Goal: Answer question/provide support: Answer question/provide support

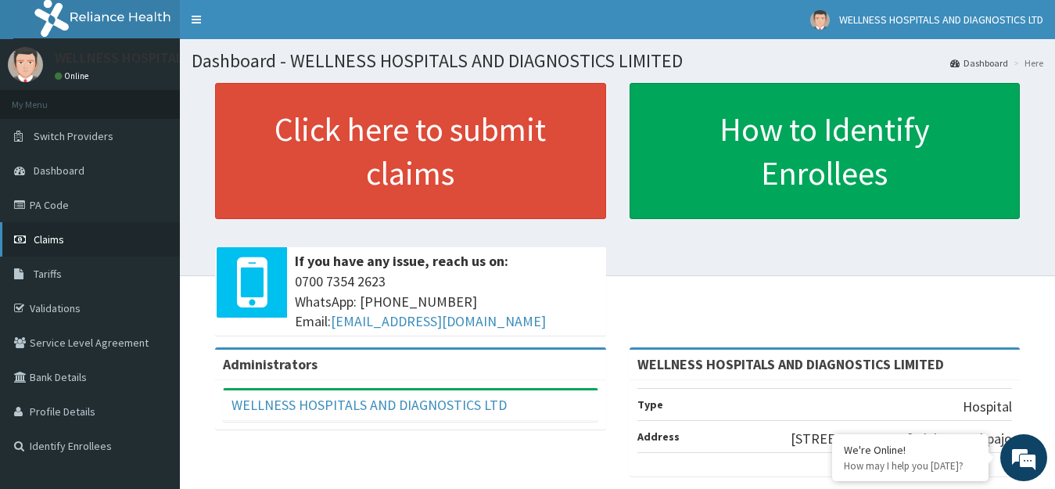
click at [59, 236] on span "Claims" at bounding box center [49, 239] width 30 height 14
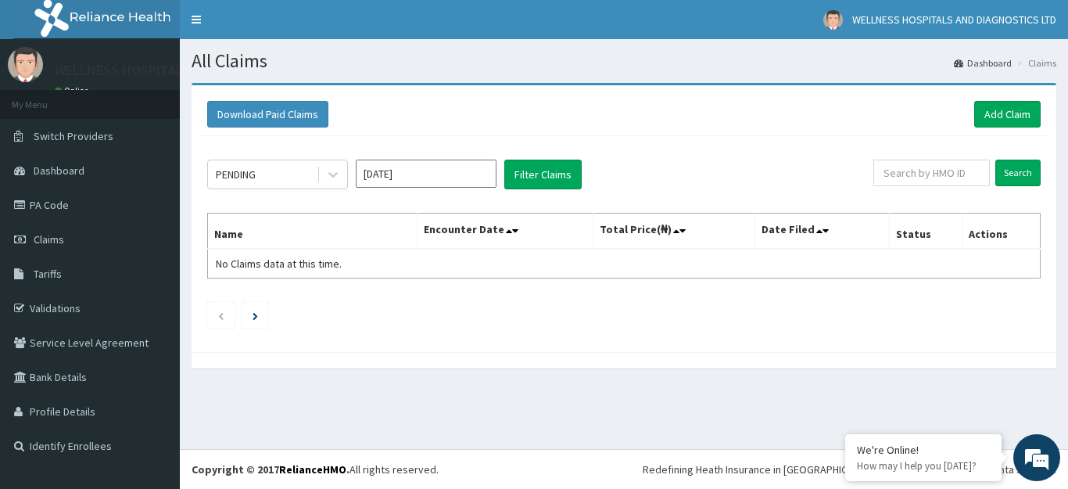
click at [444, 175] on input "[DATE]" at bounding box center [426, 174] width 141 height 28
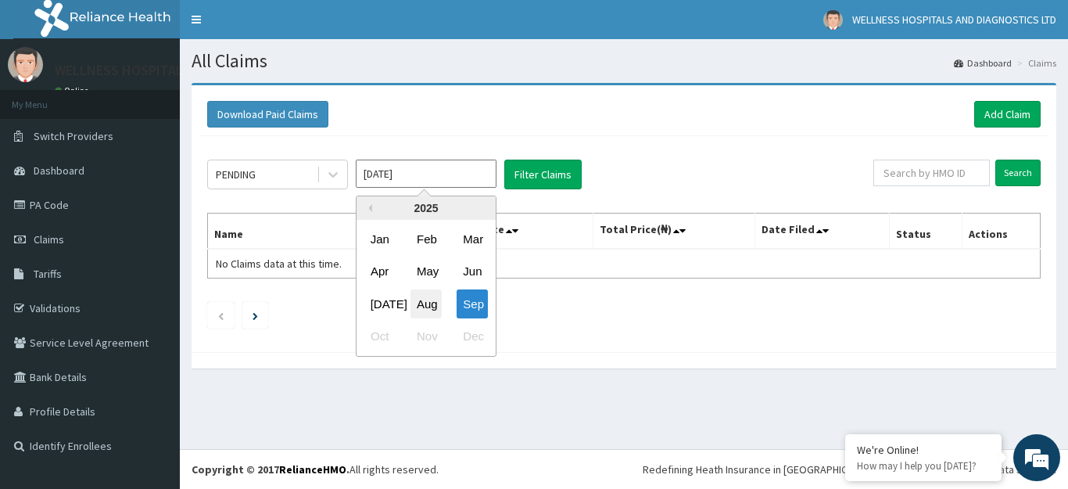
click at [426, 302] on div "Aug" at bounding box center [425, 303] width 31 height 29
type input "[DATE]"
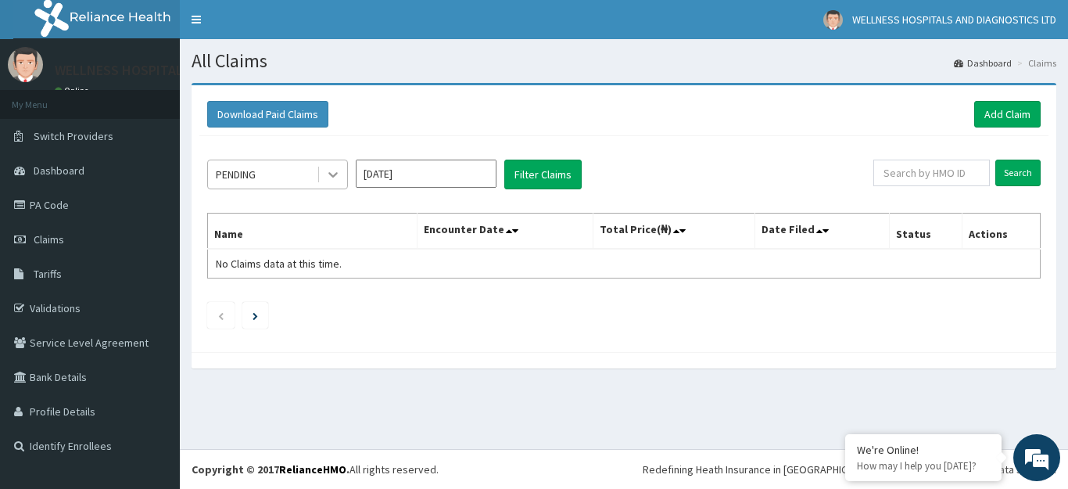
click at [331, 171] on icon at bounding box center [333, 175] width 16 height 16
click at [452, 324] on ul at bounding box center [623, 315] width 833 height 27
click at [522, 174] on button "Filter Claims" at bounding box center [542, 175] width 77 height 30
click at [336, 175] on icon at bounding box center [333, 175] width 16 height 16
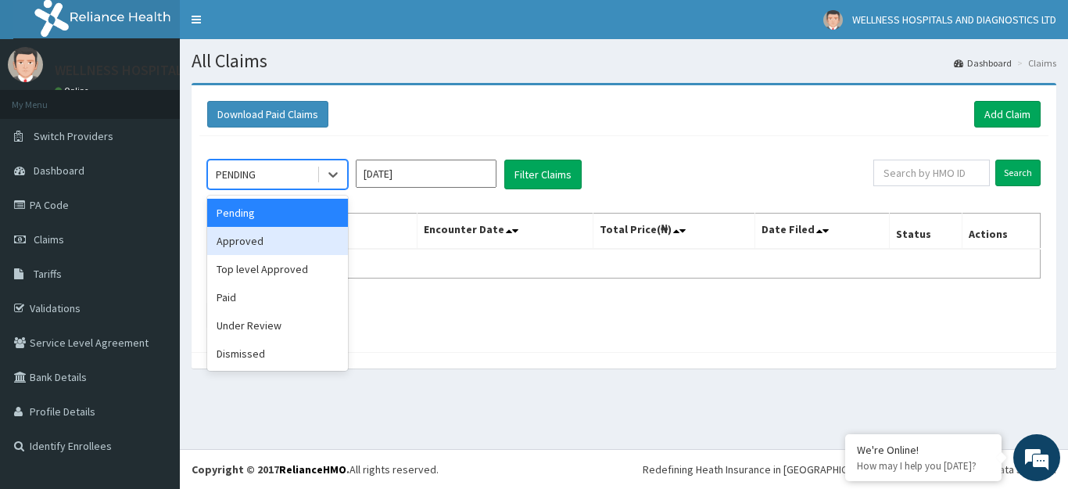
click at [296, 235] on div "Approved" at bounding box center [277, 241] width 141 height 28
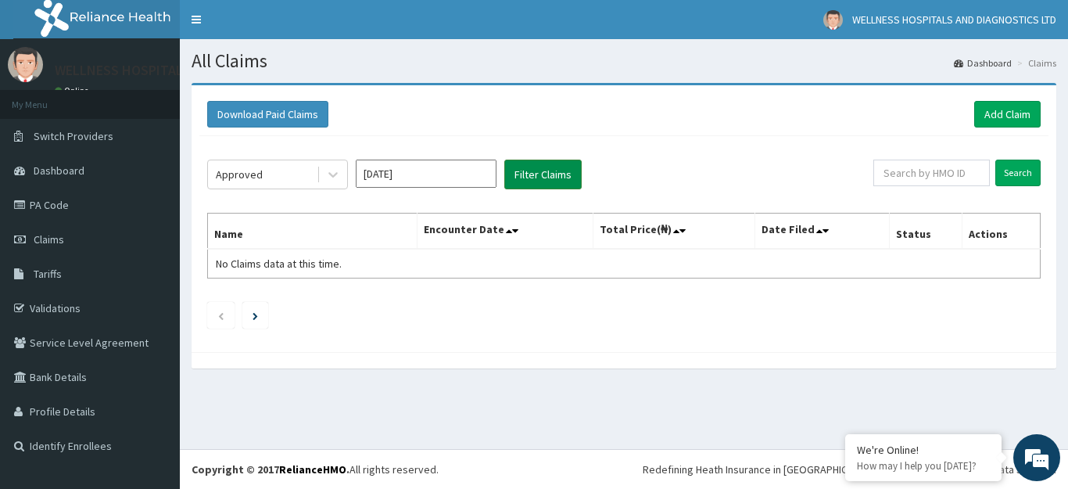
click at [541, 184] on button "Filter Claims" at bounding box center [542, 175] width 77 height 30
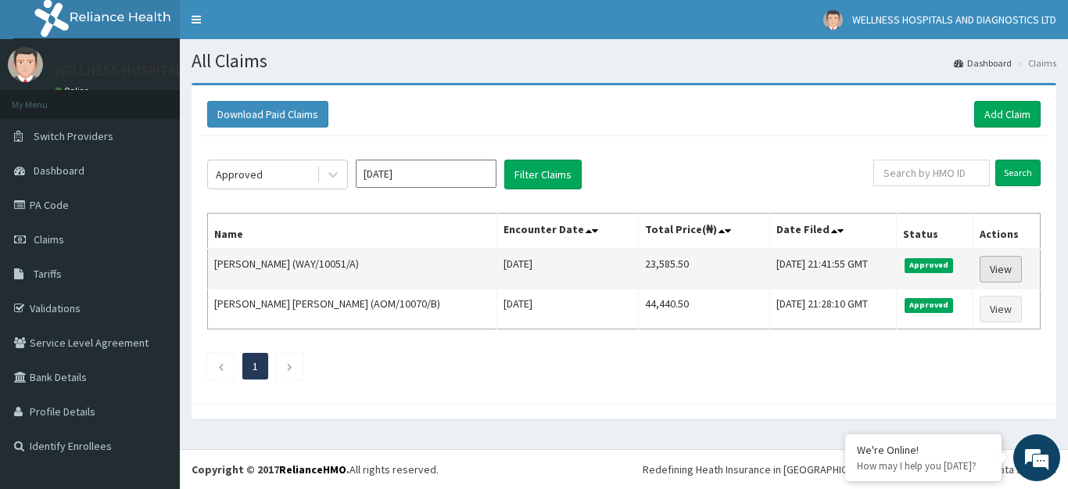
click at [988, 265] on link "View" at bounding box center [1001, 269] width 42 height 27
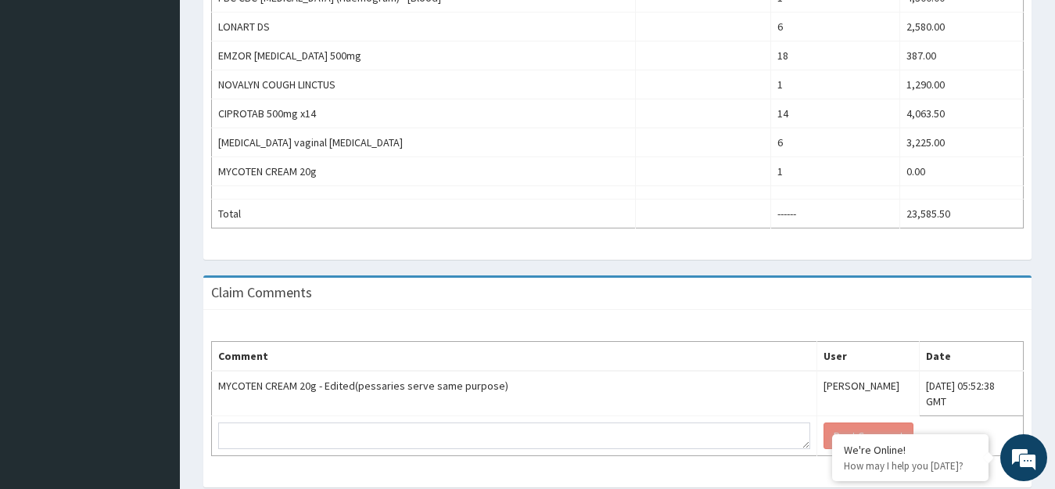
scroll to position [746, 0]
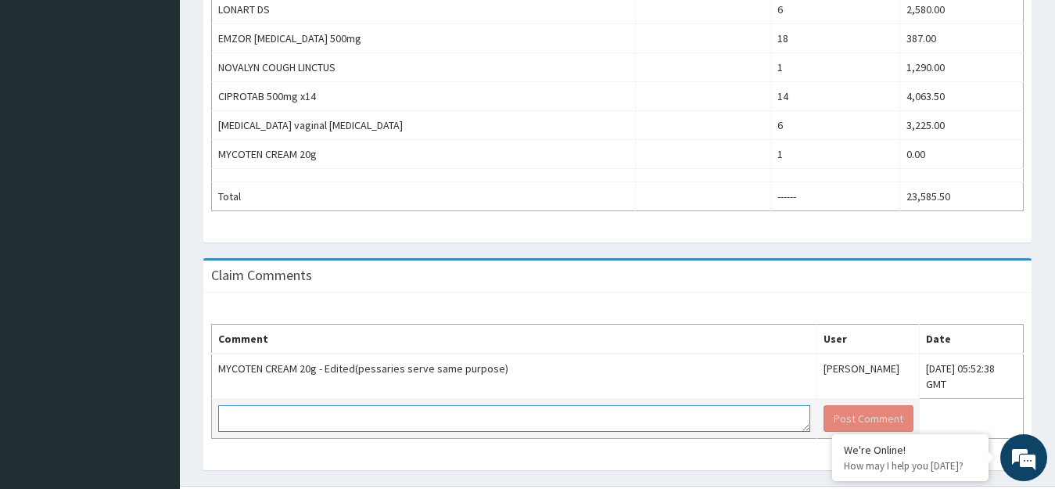
click at [366, 409] on textarea at bounding box center [514, 418] width 592 height 27
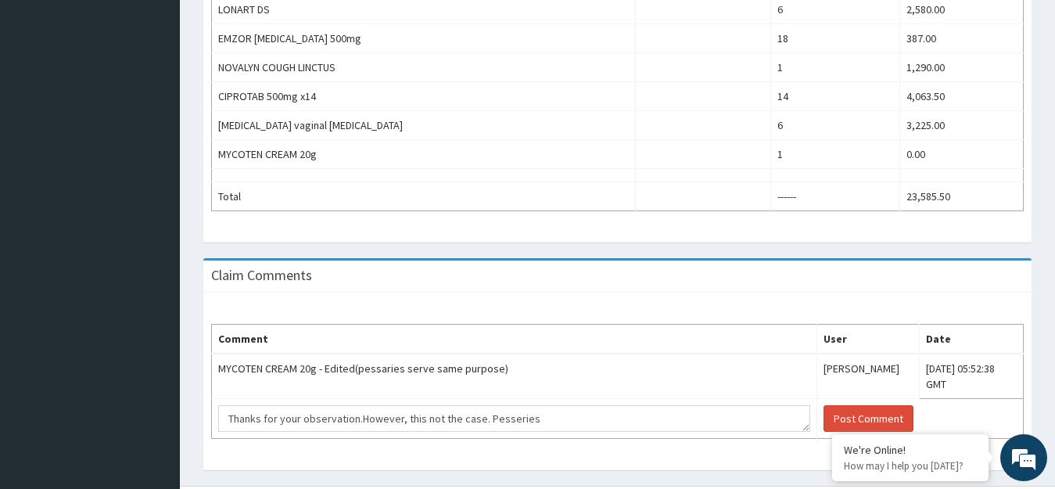
drag, startPoint x: 504, startPoint y: 402, endPoint x: 547, endPoint y: 442, distance: 58.6
click at [547, 442] on div "Comment User Date MYCOTEN CREAM 20g - Edited(pessaries serve same purpose) [PER…" at bounding box center [617, 380] width 828 height 177
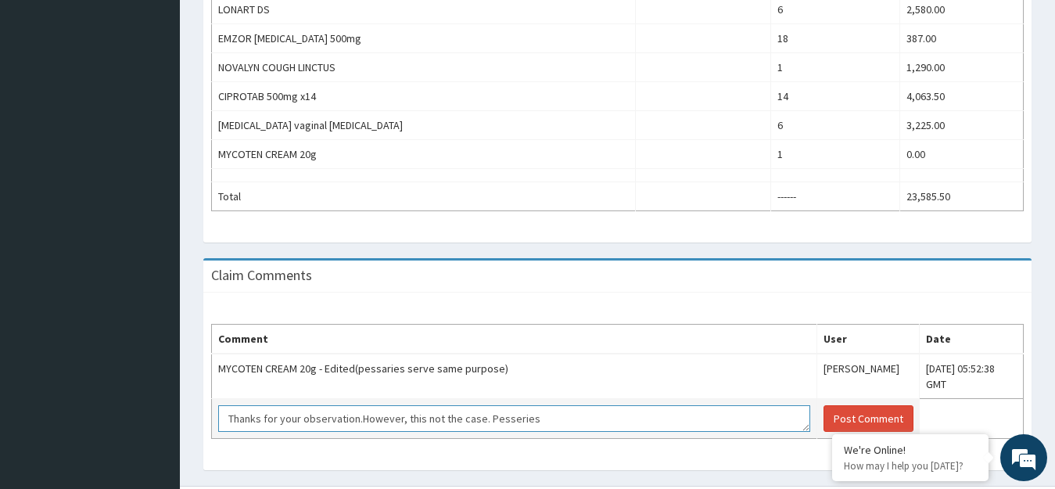
click at [539, 408] on textarea "Thanks for your observation.However, this not the case. Pesseries" at bounding box center [514, 418] width 592 height 27
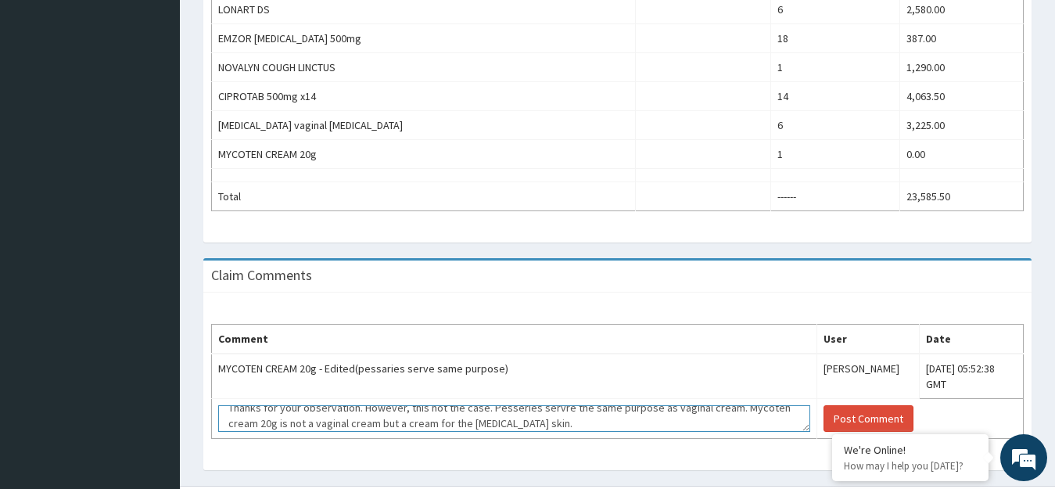
scroll to position [5, 0]
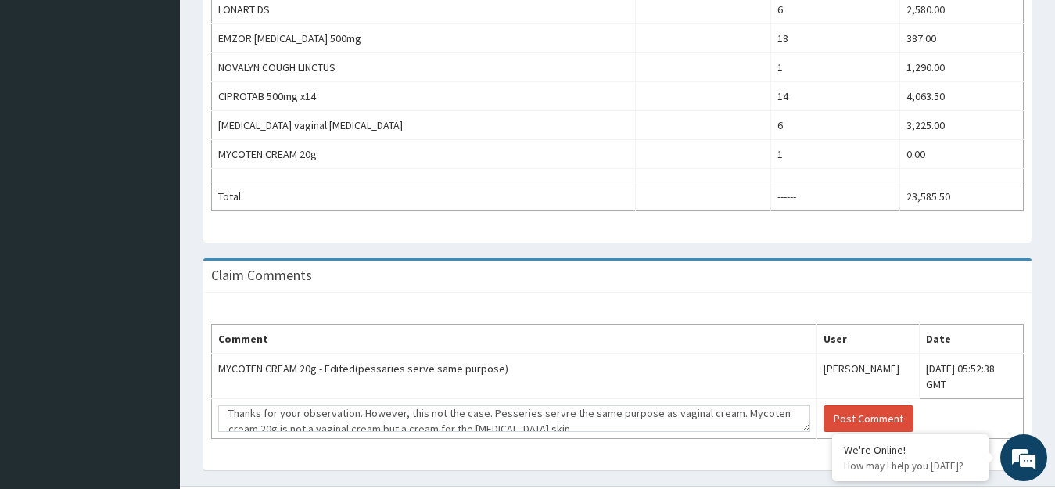
drag, startPoint x: 522, startPoint y: 398, endPoint x: 482, endPoint y: 230, distance: 172.6
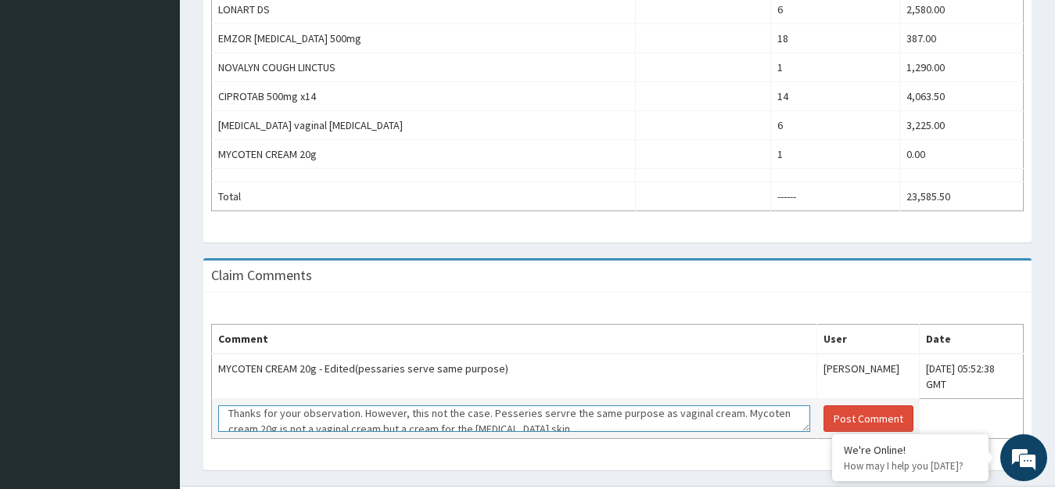
click at [531, 405] on textarea "Thanks for your observation. However, this not the case. Pesseries servre the s…" at bounding box center [514, 418] width 592 height 27
click at [511, 405] on textarea "Thanks for your observation. However, this not the case. Pesseries serve the sa…" at bounding box center [514, 418] width 592 height 27
click at [530, 408] on textarea "Thanks for your observation. However, this not the case. Pessaries serve the sa…" at bounding box center [514, 418] width 592 height 27
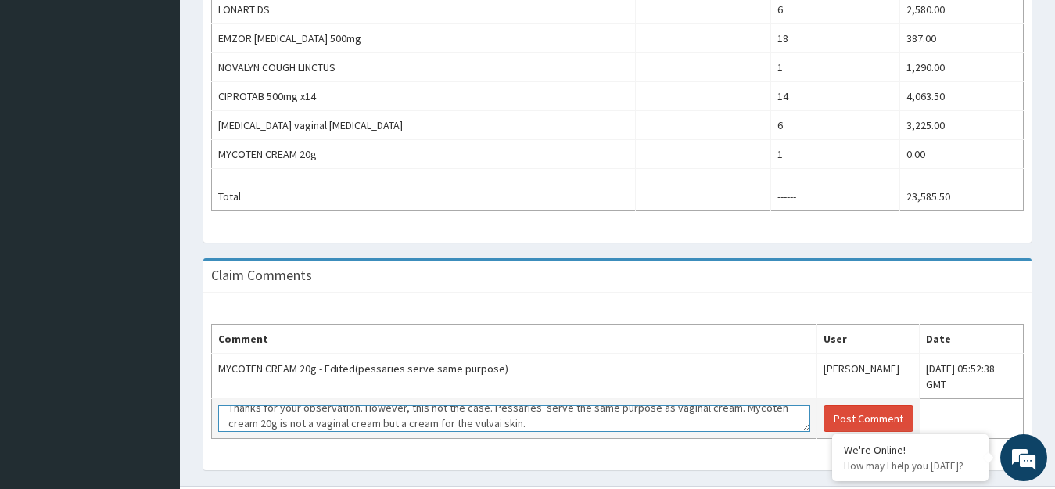
click at [559, 408] on textarea "Thanks for your observation. However, this not the case. Pessaries serve the sa…" at bounding box center [514, 418] width 592 height 27
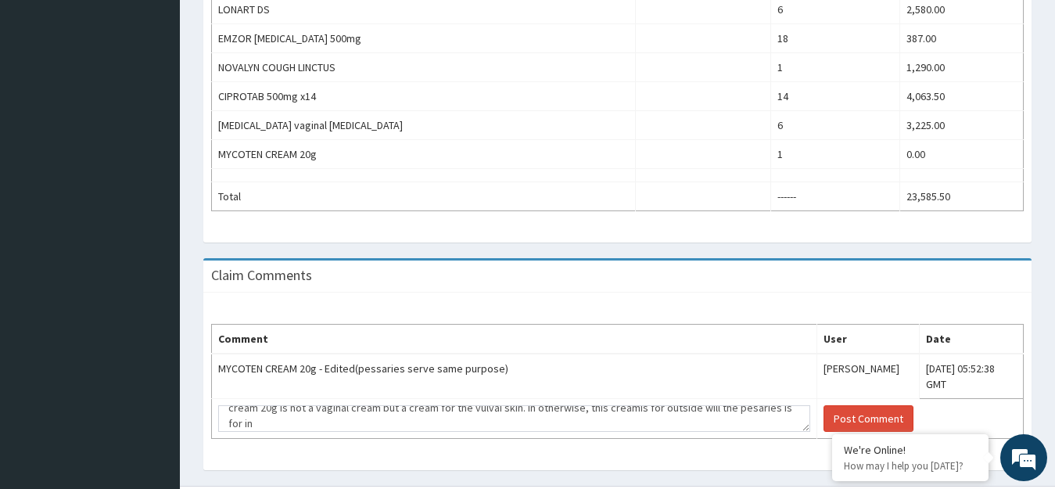
drag, startPoint x: 325, startPoint y: 408, endPoint x: 556, endPoint y: 277, distance: 265.4
click at [556, 277] on div "Claim Comments" at bounding box center [617, 276] width 828 height 32
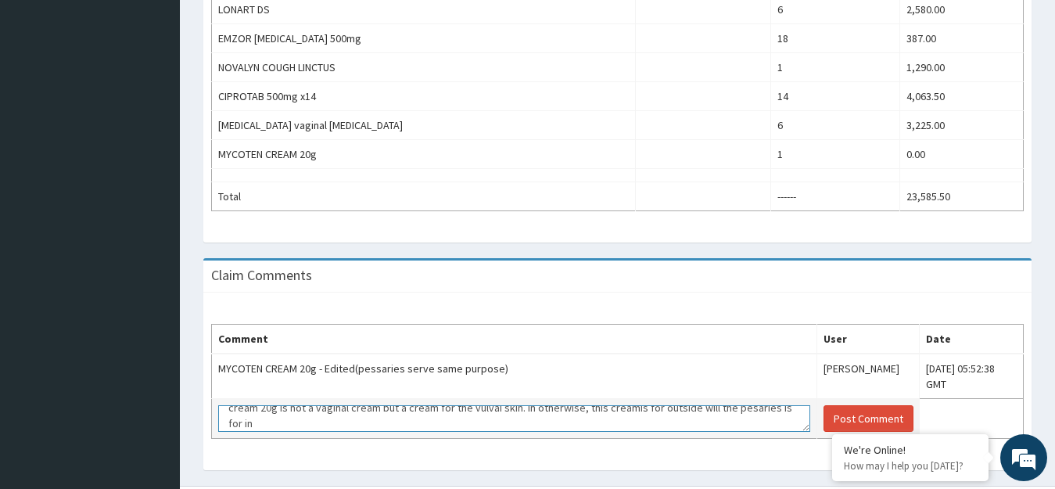
click at [317, 406] on textarea "Thanks for your observation. However, this not the case. Pessaries serve the sa…" at bounding box center [514, 418] width 592 height 27
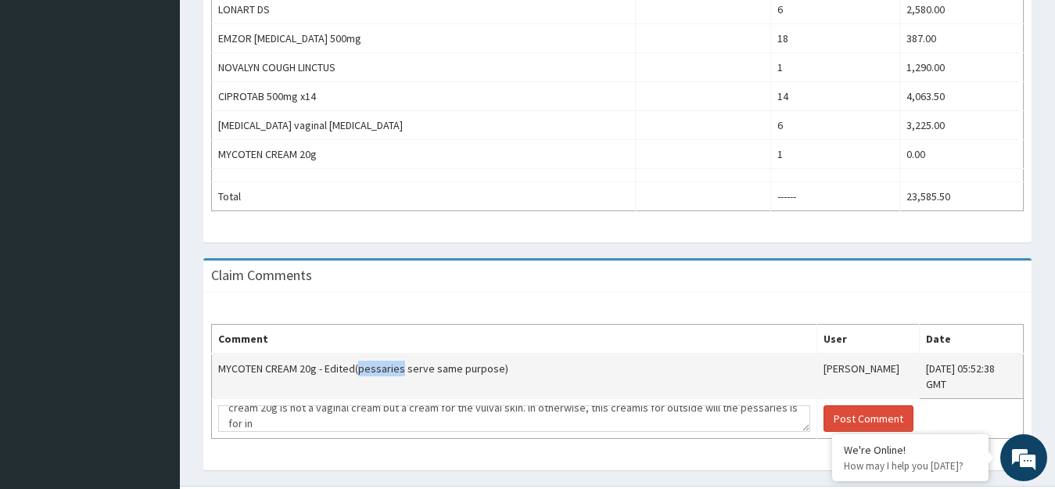
drag, startPoint x: 359, startPoint y: 368, endPoint x: 397, endPoint y: 368, distance: 38.3
click at [397, 368] on td "MYCOTEN CREAM 20g - Edited(pessaries serve same purpose)" at bounding box center [514, 375] width 605 height 45
copy td "pessaries"
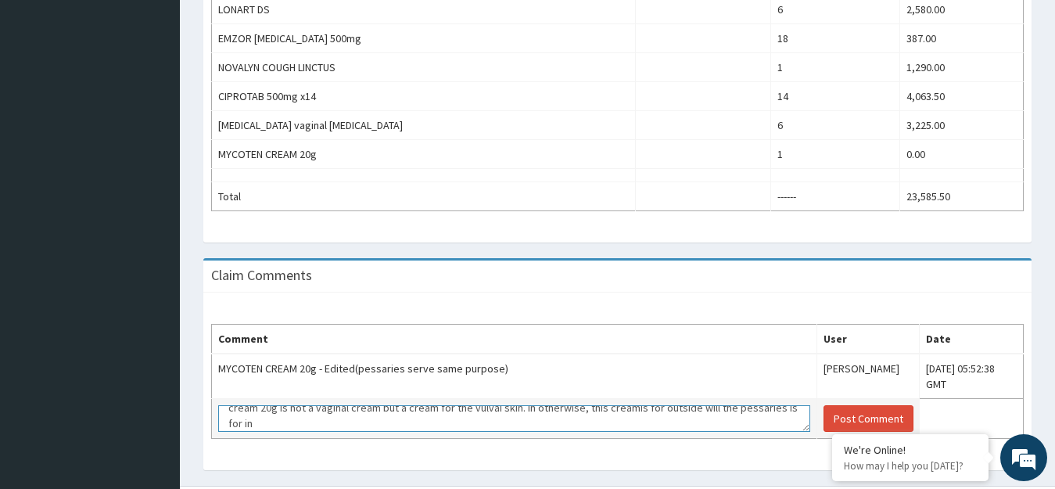
scroll to position [31, 0]
drag, startPoint x: 303, startPoint y: 410, endPoint x: 342, endPoint y: 410, distance: 39.9
click at [342, 410] on textarea "Thanks for your observation. However, this not the case. Pessaries serve the sa…" at bounding box center [514, 418] width 592 height 27
click at [416, 409] on textarea "Thanks for your observation. However, this not the case. Pessaries serve the sa…" at bounding box center [514, 418] width 592 height 27
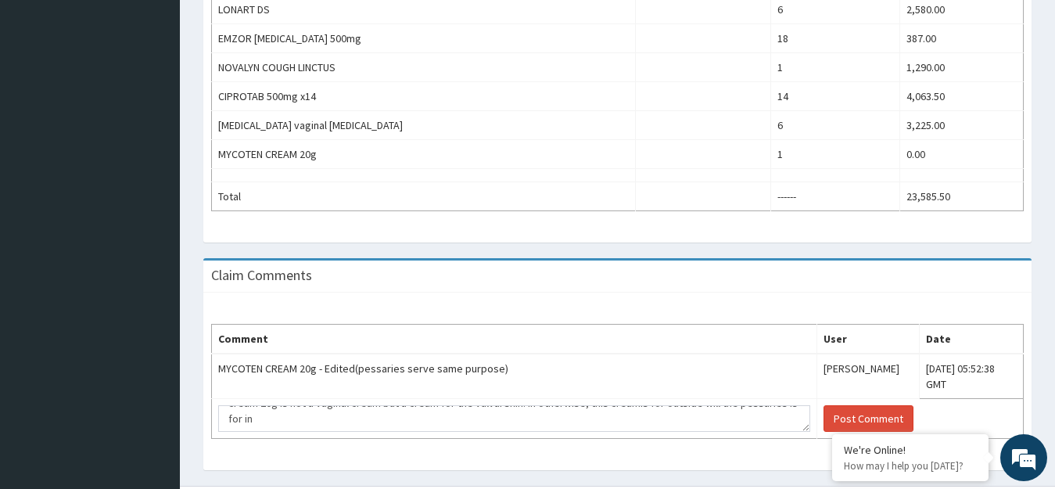
drag, startPoint x: 332, startPoint y: 405, endPoint x: 608, endPoint y: 224, distance: 329.8
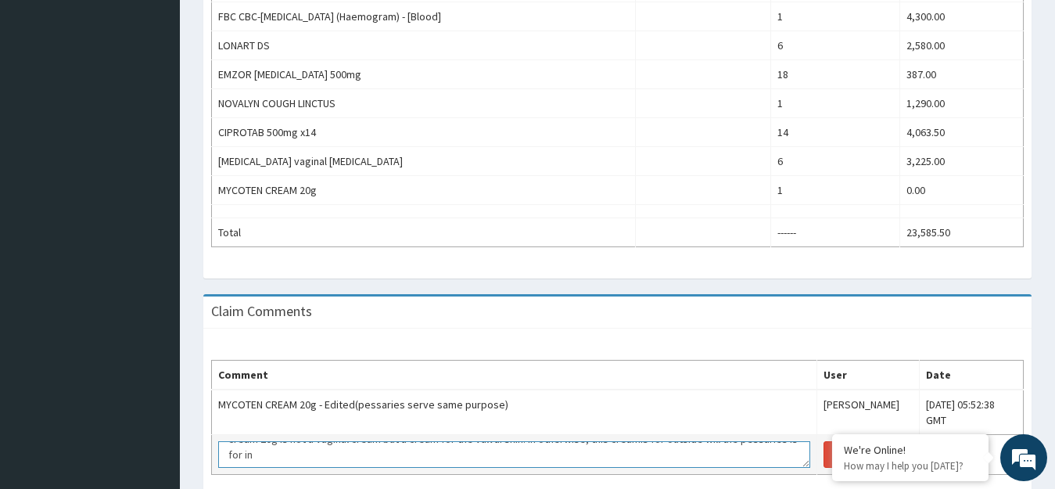
scroll to position [0, 0]
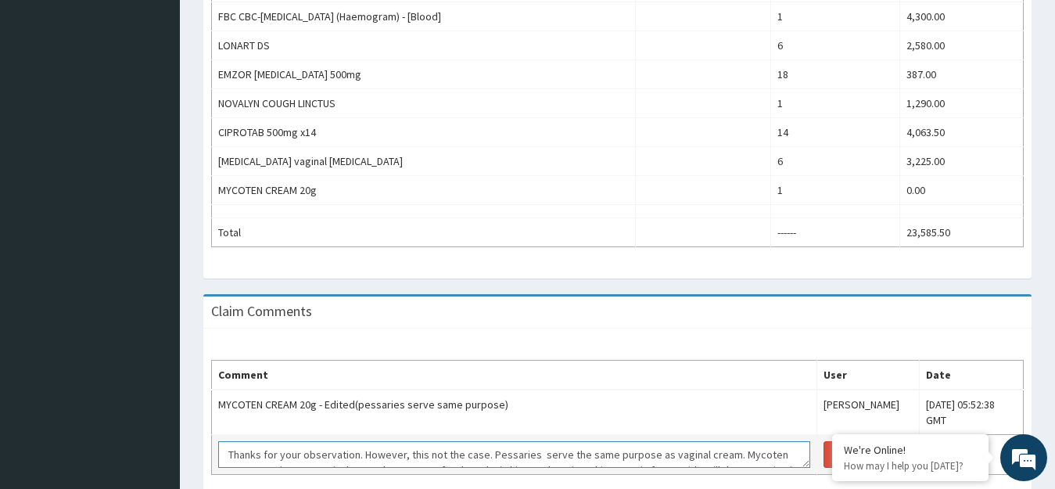
click at [748, 451] on textarea "Thanks for your observation. However, this not the case. Pessaries serve the sa…" at bounding box center [514, 454] width 592 height 27
click at [423, 441] on textarea "Thanks for your observation. However, this not the case. Pessaries serve the sa…" at bounding box center [514, 454] width 592 height 27
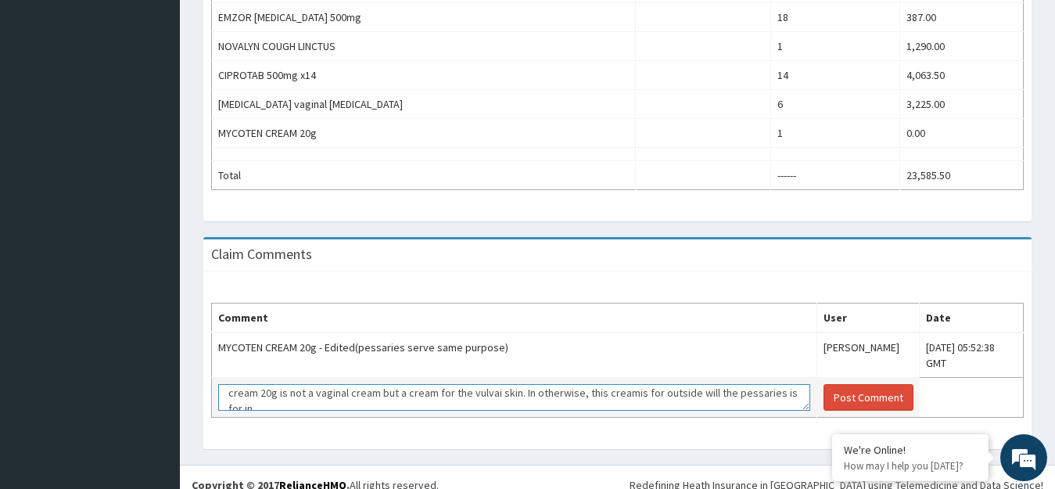
scroll to position [31, 0]
click at [398, 385] on textarea "Thanks for your observation. However, this is not the case. Pessaries serve the…" at bounding box center [514, 397] width 592 height 27
click at [502, 384] on textarea "Thanks for your observation. Please note that mycoten [PERSON_NAME] is for surr…" at bounding box center [514, 397] width 592 height 27
click at [575, 384] on textarea "Thanks for your observation. Please note that mycoten cream is for surround skin" at bounding box center [514, 397] width 592 height 27
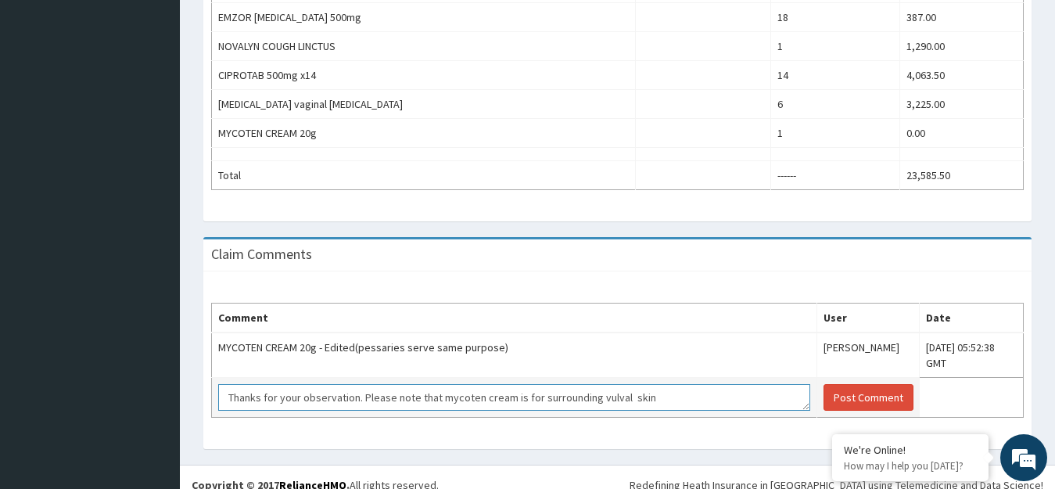
click at [660, 386] on textarea "Thanks for your observation. Please note that mycoten cream is for surrounding …" at bounding box center [514, 397] width 592 height 27
drag, startPoint x: 605, startPoint y: 385, endPoint x: 552, endPoint y: 389, distance: 53.3
click at [552, 389] on textarea "Thanks for your observation. Please note that mycoten cream is for surrounding …" at bounding box center [514, 397] width 592 height 27
click at [619, 384] on textarea "Thanks for your observation. Please note that mycoten cream is for surrounding …" at bounding box center [514, 397] width 592 height 27
click at [644, 384] on textarea "Thanks for your observation. Please note that mycoten cream is for surrounding …" at bounding box center [514, 397] width 592 height 27
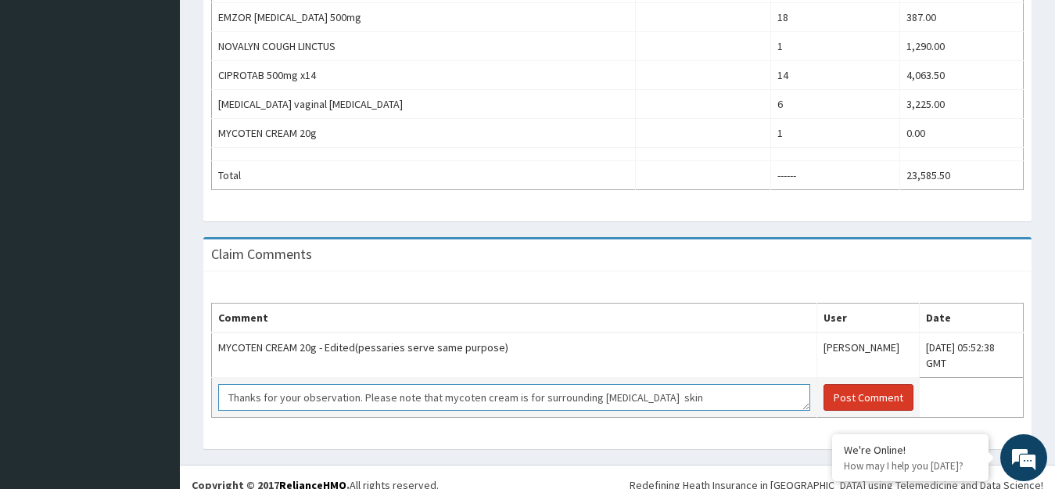
type textarea "Thanks for your observation. Please note that mycoten cream is for surrounding …"
click at [823, 388] on button "Post Comment" at bounding box center [868, 397] width 90 height 27
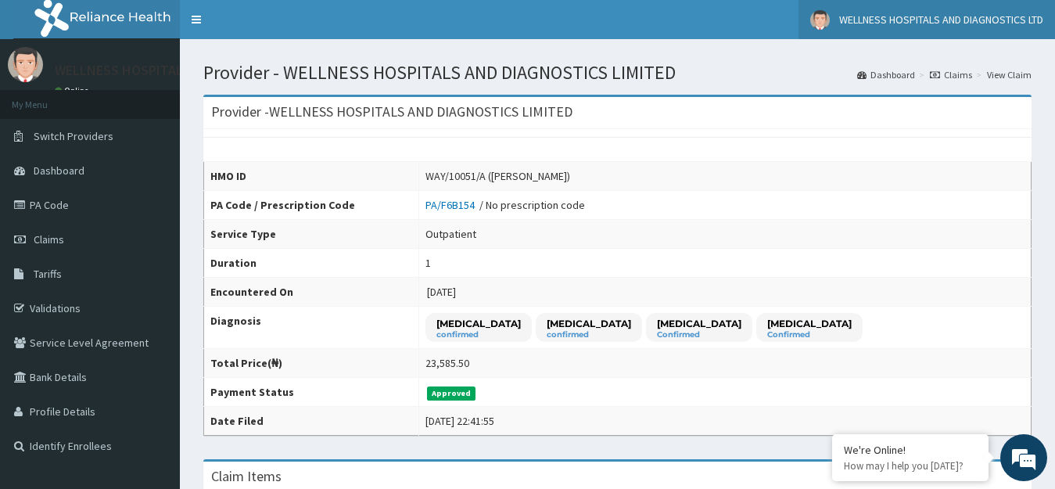
click at [1000, 14] on span "WELLNESS HOSPITALS AND DIAGNOSTICS LTD" at bounding box center [941, 20] width 204 height 14
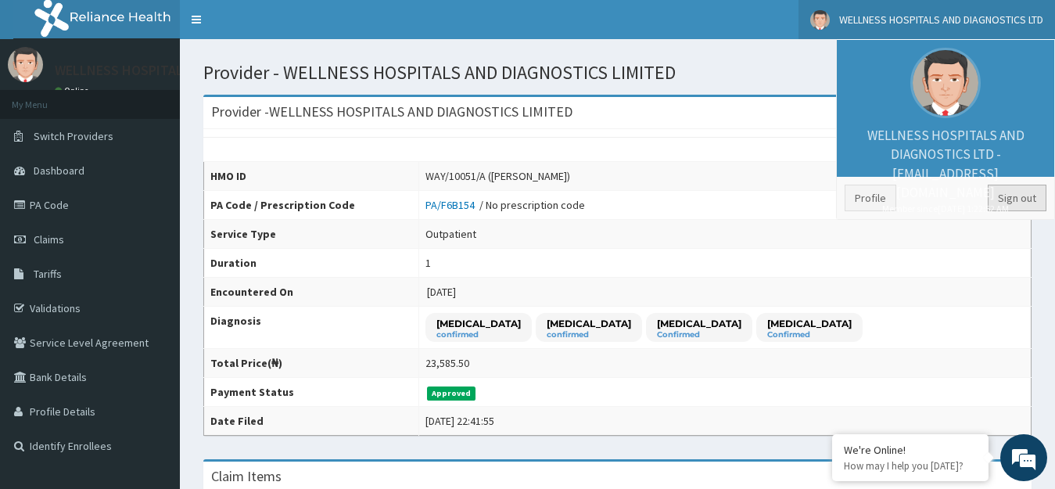
click at [1020, 198] on link "Sign out" at bounding box center [1017, 198] width 59 height 27
